Goal: Navigation & Orientation: Understand site structure

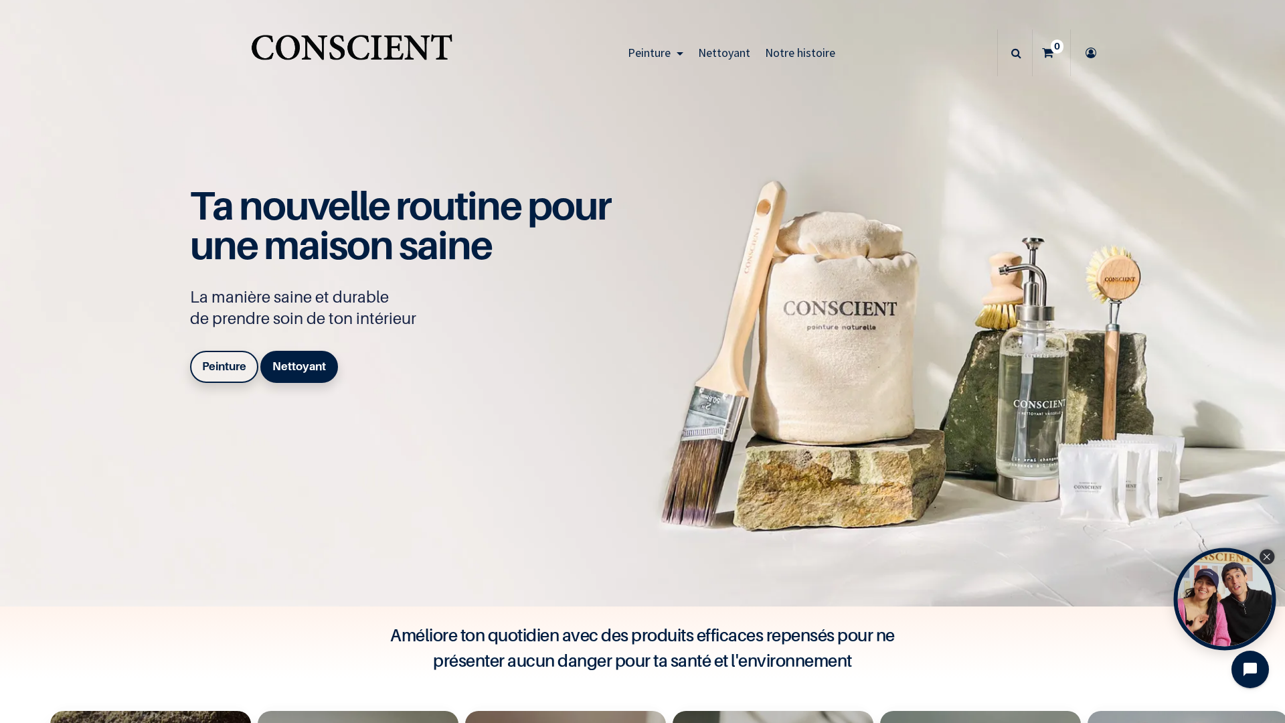
click at [1268, 559] on icon "Close Tolstoy widget" at bounding box center [1266, 557] width 7 height 7
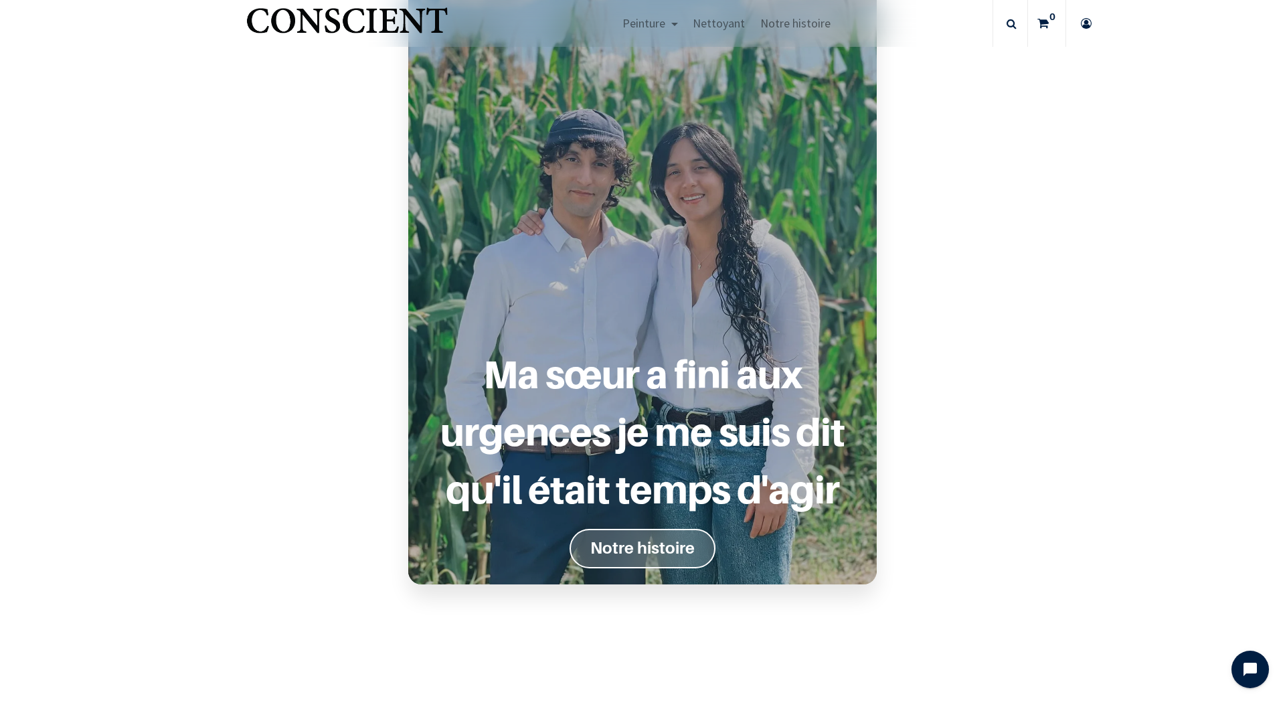
scroll to position [1098, 0]
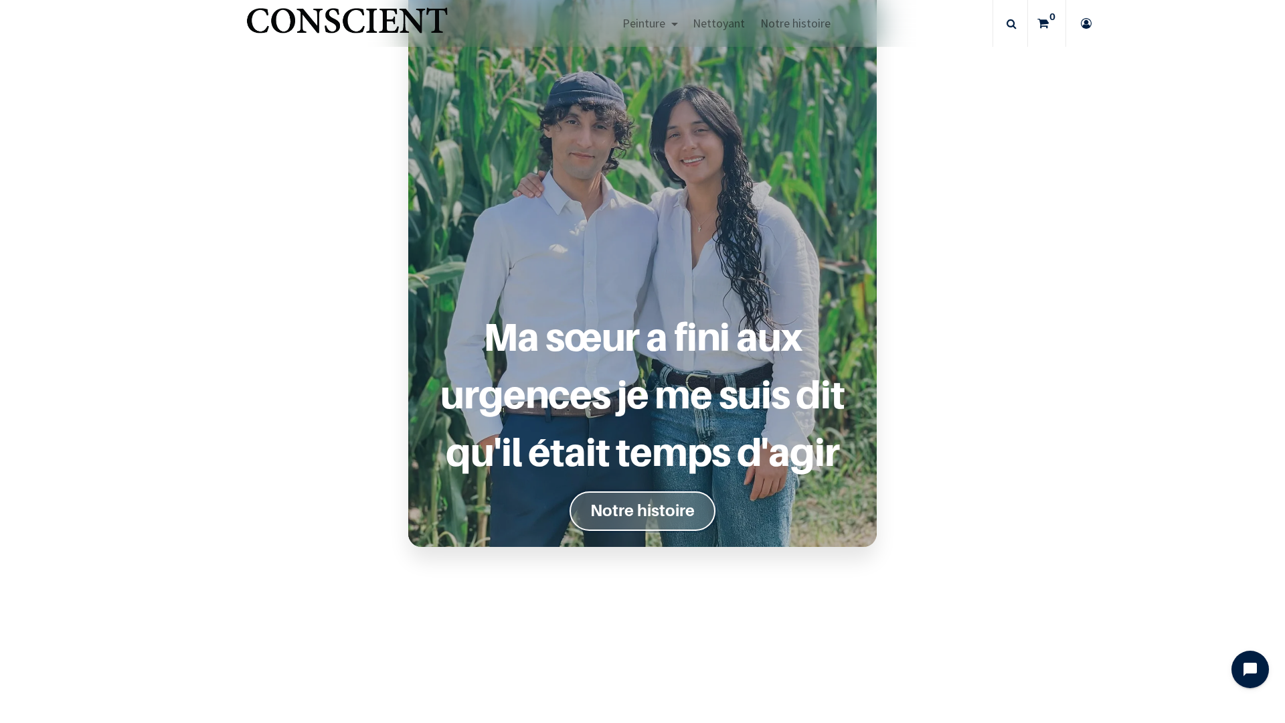
click at [610, 509] on font "Notre histoire" at bounding box center [642, 510] width 104 height 19
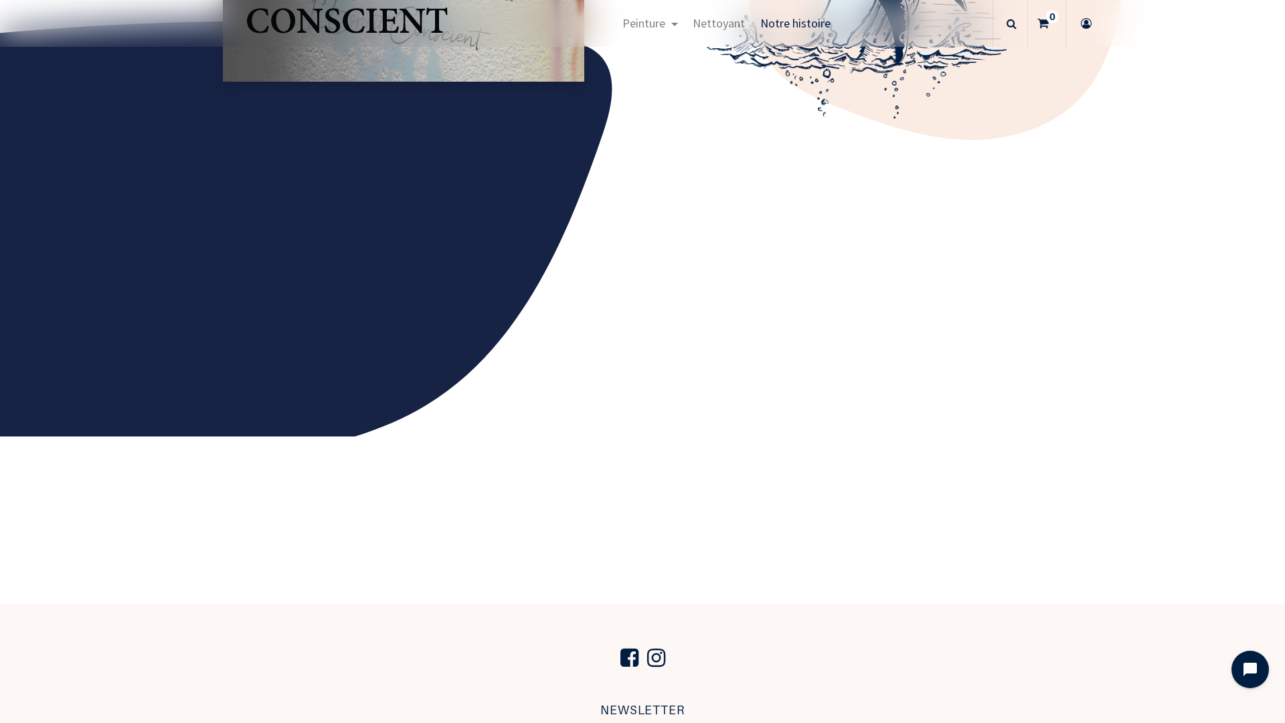
scroll to position [2254, 0]
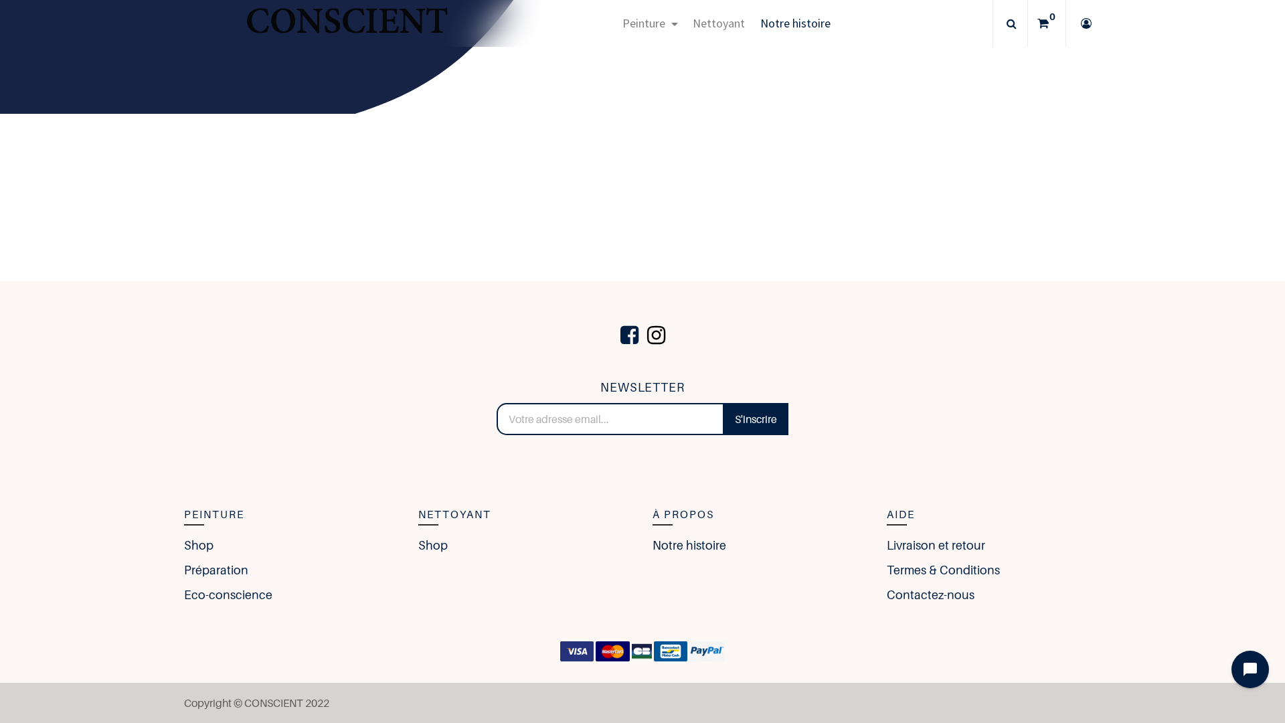
click at [647, 333] on span at bounding box center [656, 336] width 25 height 46
